Goal: Task Accomplishment & Management: Manage account settings

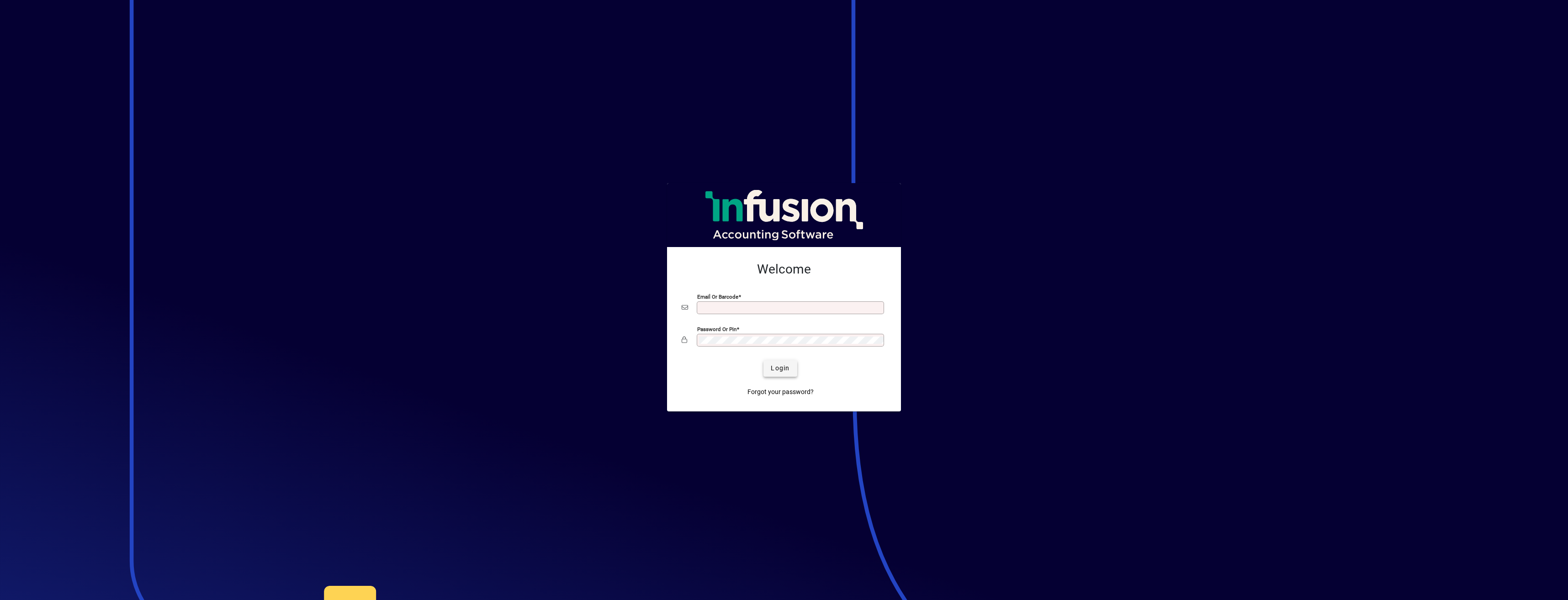
type input "**********"
click at [780, 370] on span "Login" at bounding box center [780, 369] width 19 height 10
